Goal: Check status: Check status

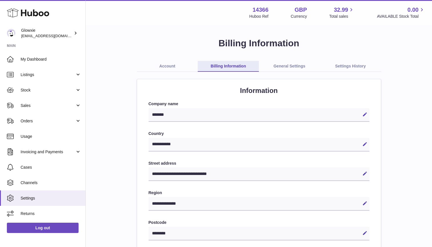
select select "**"
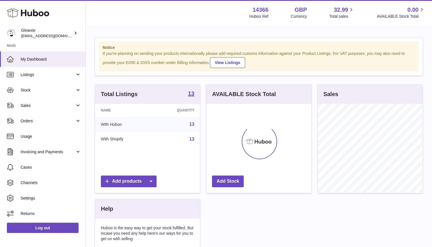
scroll to position [89, 105]
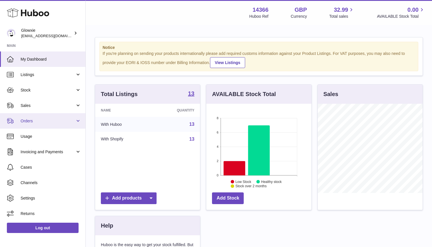
click at [33, 117] on link "Orders" at bounding box center [43, 120] width 86 height 15
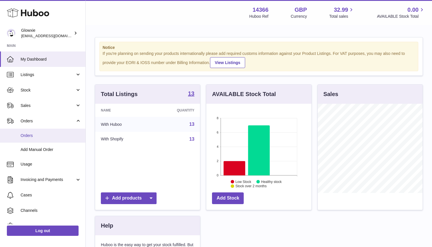
click at [41, 136] on span "Orders" at bounding box center [51, 135] width 61 height 5
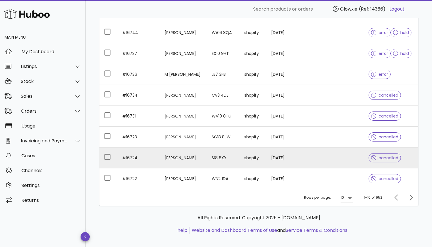
scroll to position [124, 0]
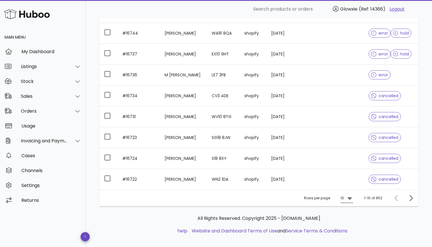
click at [348, 197] on icon at bounding box center [350, 198] width 7 height 7
click at [347, 230] on div "50" at bounding box center [349, 229] width 6 height 5
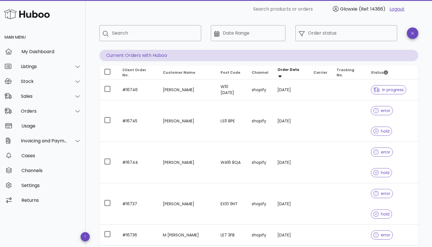
scroll to position [24, 0]
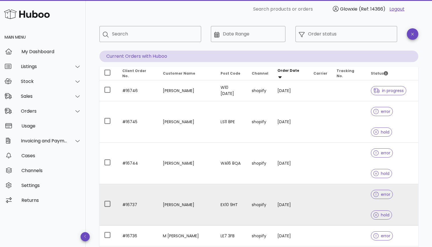
click at [263, 184] on td "shopify" at bounding box center [260, 204] width 26 height 41
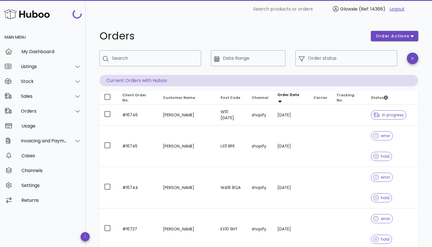
scroll to position [24, 0]
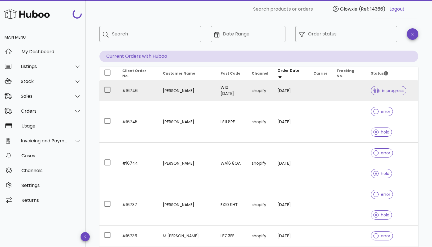
click at [260, 93] on td "shopify" at bounding box center [260, 90] width 26 height 21
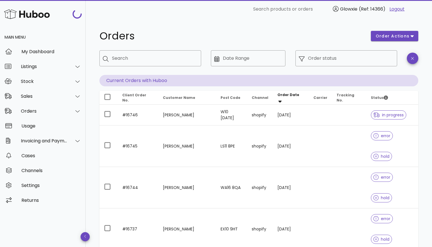
scroll to position [24, 0]
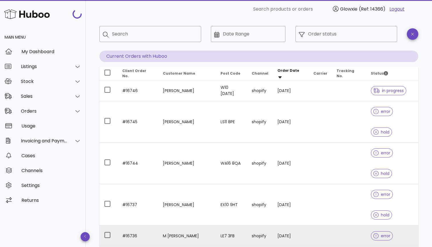
click at [227, 226] on td "LE7 3FB" at bounding box center [231, 236] width 31 height 21
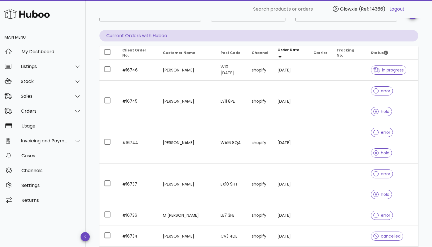
scroll to position [17, 0]
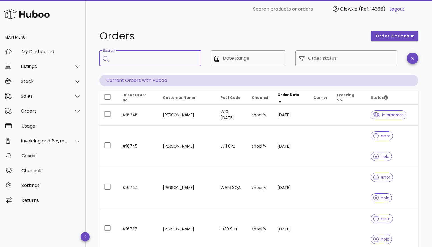
click at [184, 58] on input "Search" at bounding box center [154, 58] width 85 height 9
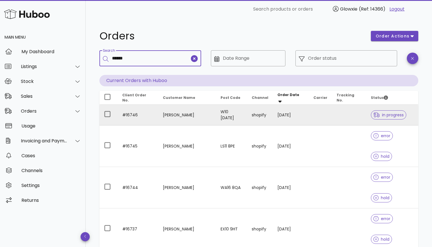
type input "******"
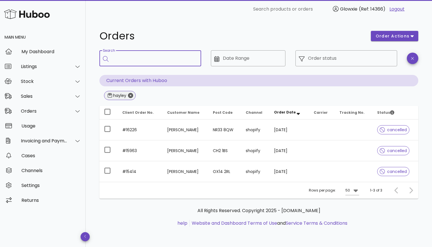
click at [130, 96] on icon "Close" at bounding box center [130, 95] width 5 height 5
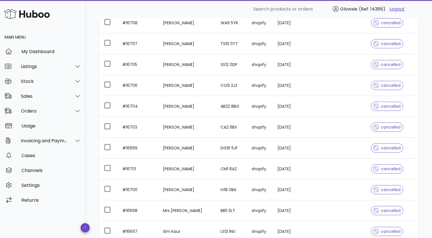
scroll to position [532, 0]
